Goal: Information Seeking & Learning: Learn about a topic

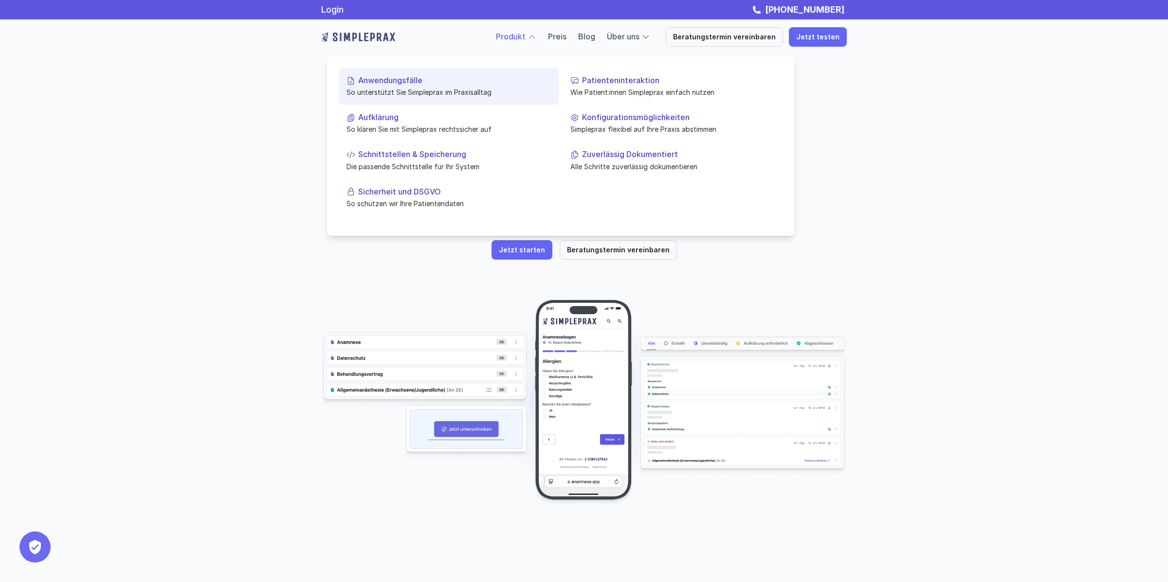
click at [434, 90] on p "So unterstützt Sie Simpleprax im Praxisalltag" at bounding box center [448, 92] width 204 height 10
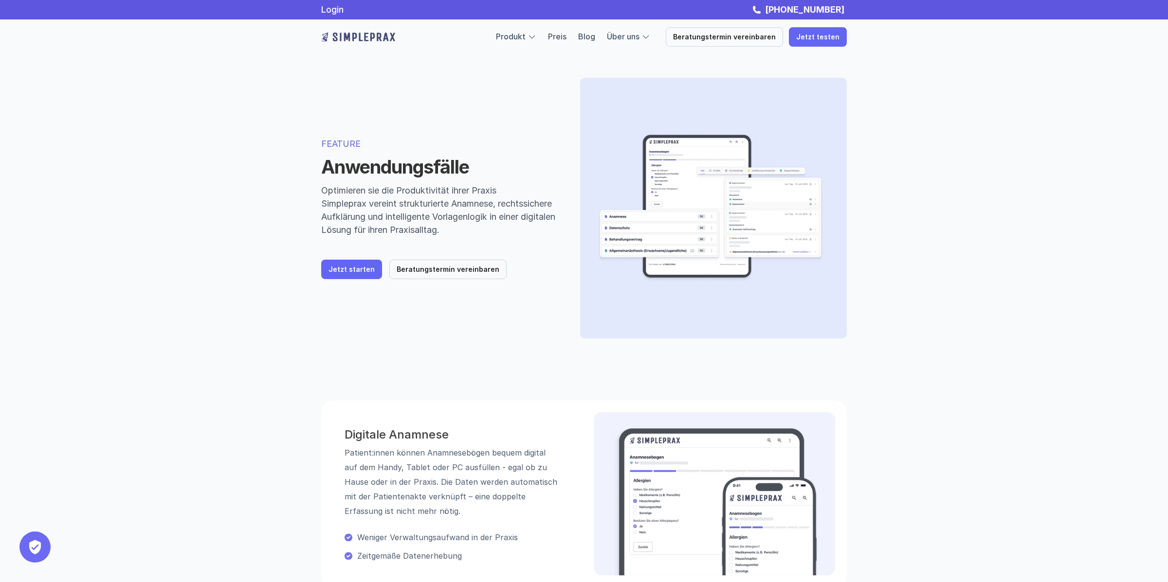
scroll to position [212, 0]
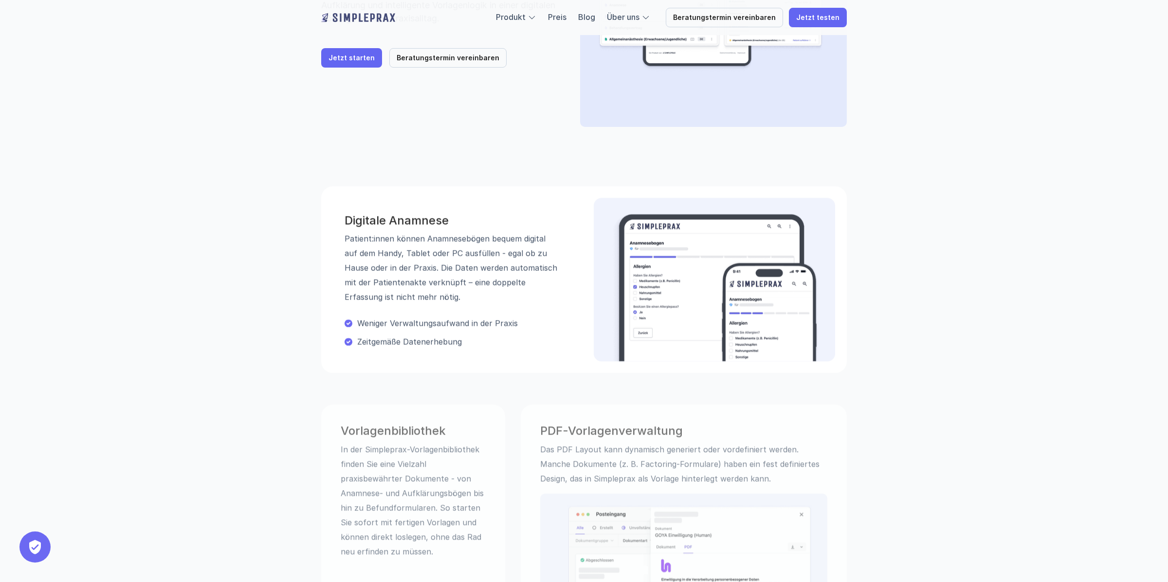
click at [473, 269] on p "Patient:innen können Anamnesebögen bequem digital auf dem Handy, Tablet oder PC…" at bounding box center [451, 268] width 214 height 73
drag, startPoint x: 763, startPoint y: 297, endPoint x: 681, endPoint y: 272, distance: 85.3
click at [763, 297] on img at bounding box center [714, 288] width 210 height 148
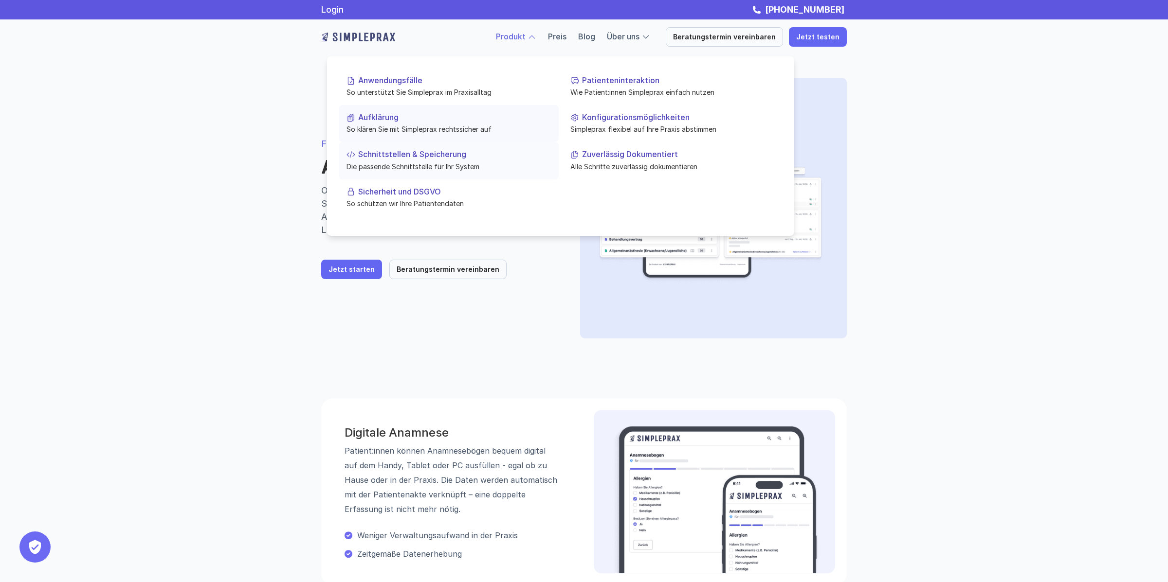
click at [419, 124] on p "So klären Sie mit Simpleprax rechtssicher auf" at bounding box center [448, 129] width 204 height 10
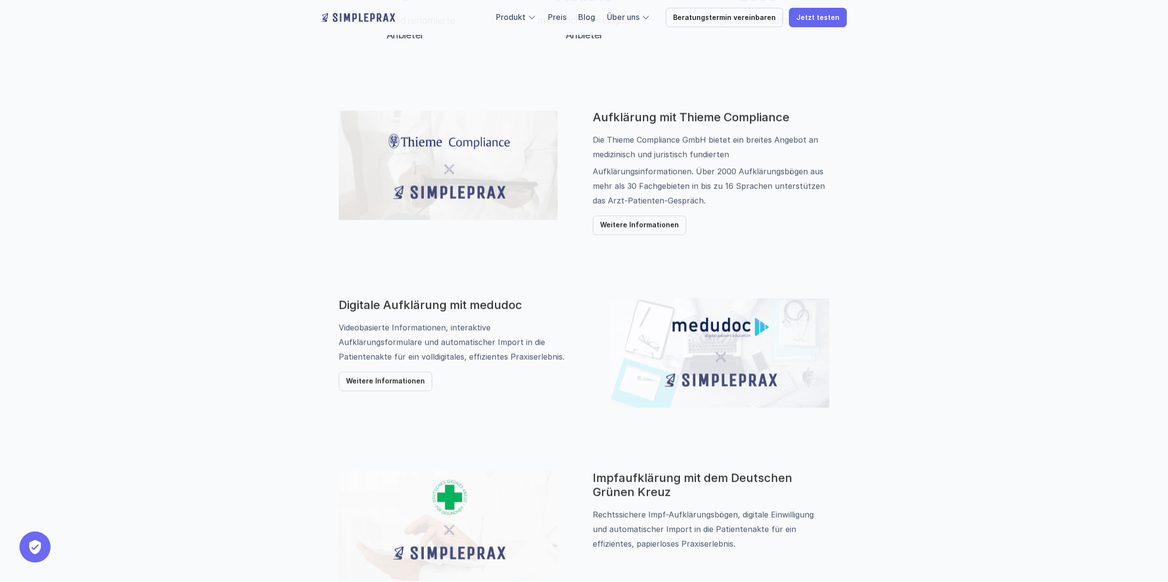
scroll to position [391, 0]
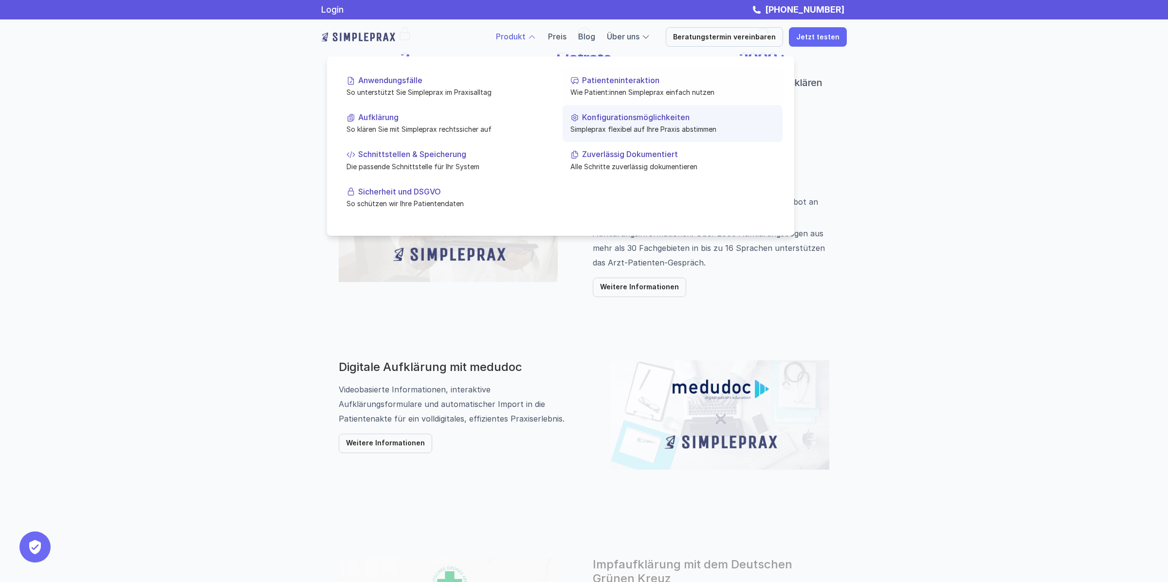
click at [641, 110] on link "Konfigurationsmöglichkeiten Simpleprax flexibel auf Ihre Praxis abstimmen" at bounding box center [672, 123] width 220 height 37
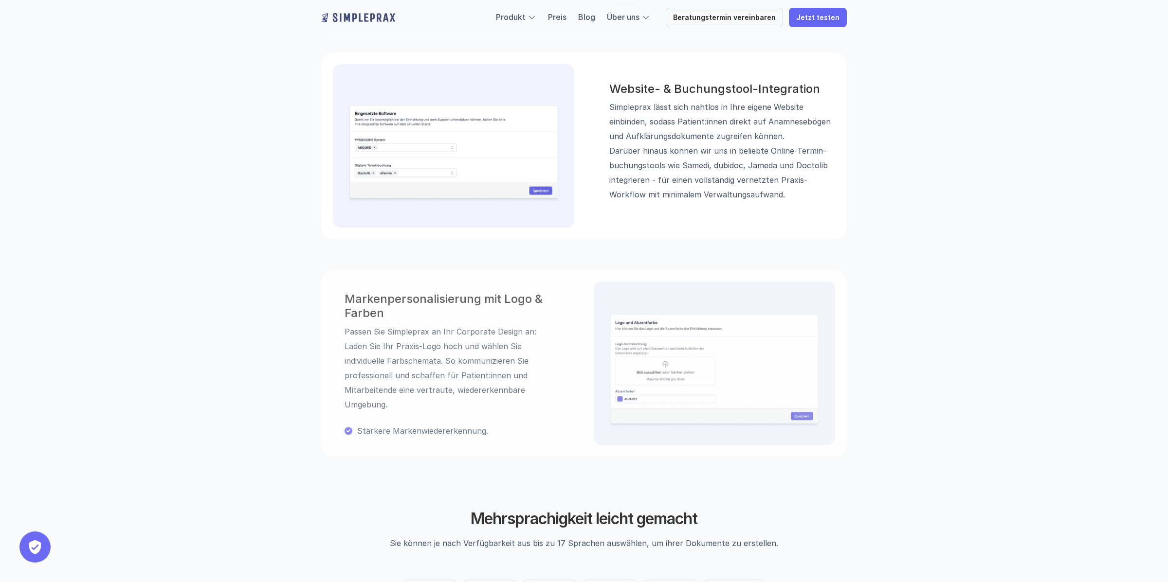
scroll to position [1322, 0]
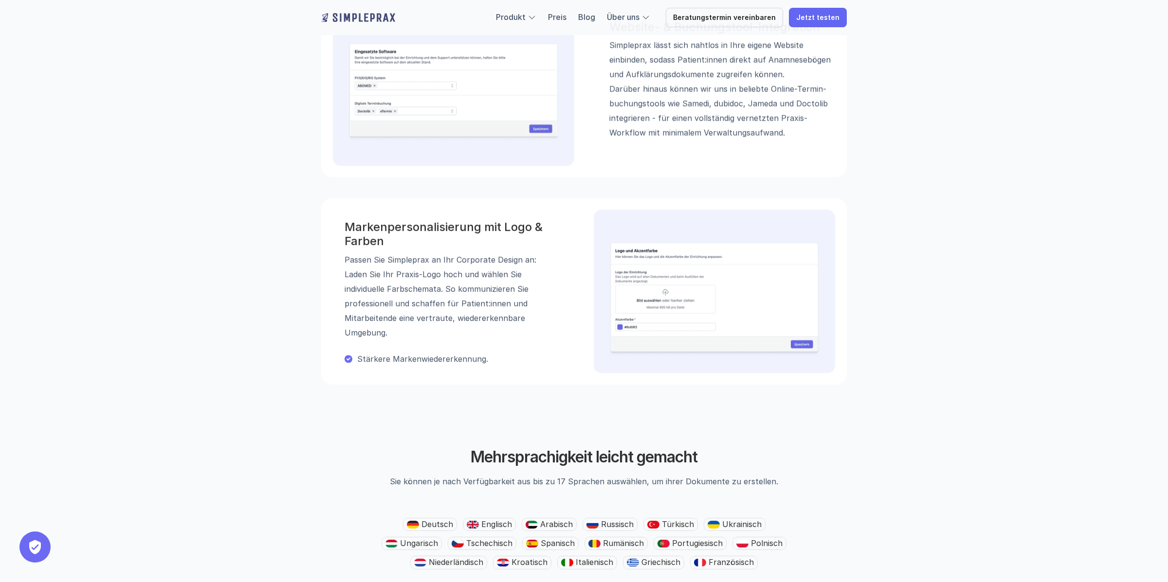
click at [745, 90] on p "Simpleprax lässt sich nahtlos in Ihre eigene Website einbinden, sodass Patient:…" at bounding box center [722, 89] width 226 height 102
click at [546, 282] on div "Markenpersonalisierung mit Logo & Farben Passen Sie Simpleprax an Ihr Corporate…" at bounding box center [451, 280] width 214 height 120
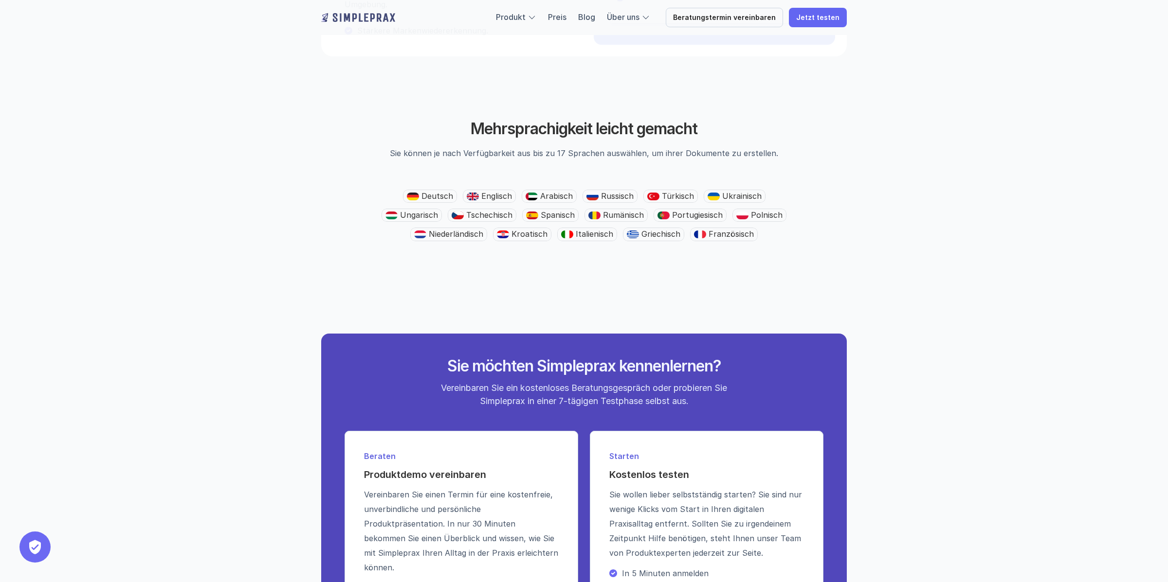
scroll to position [1938, 0]
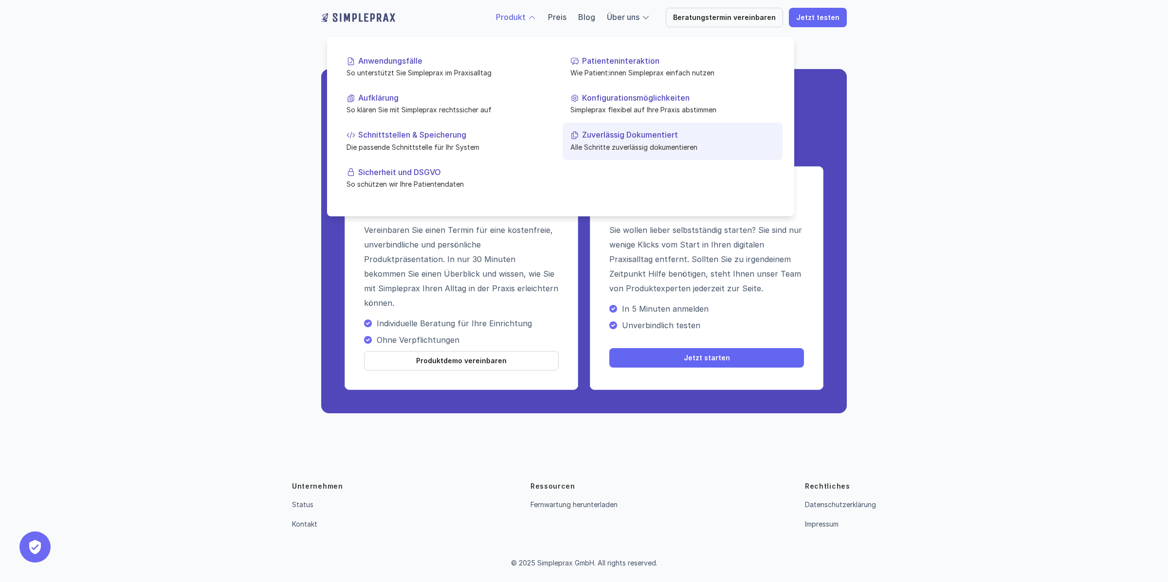
click at [693, 133] on p "Zuverlässig Dokumentiert" at bounding box center [678, 134] width 193 height 9
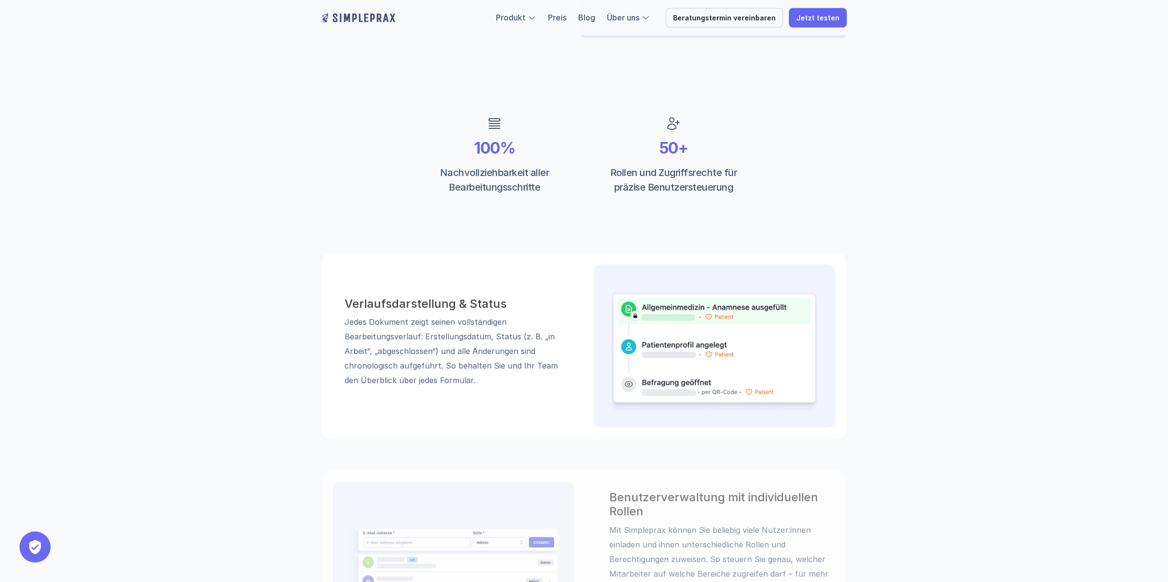
scroll to position [762, 0]
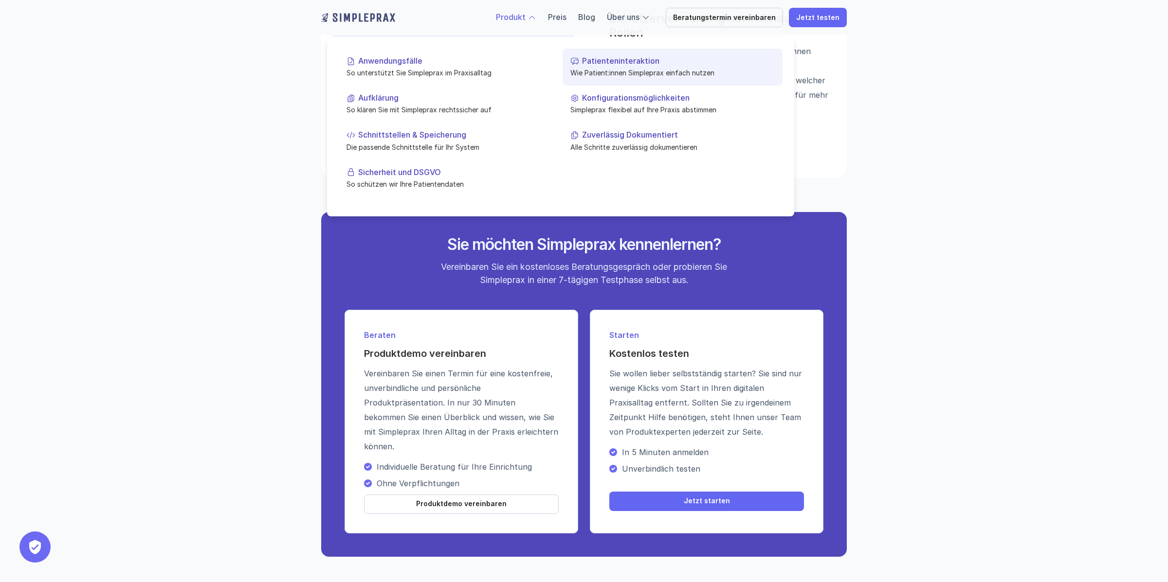
click at [609, 68] on p "Wie Patient:innen Simpleprax einfach nutzen" at bounding box center [672, 73] width 204 height 10
